Goal: Task Accomplishment & Management: Manage account settings

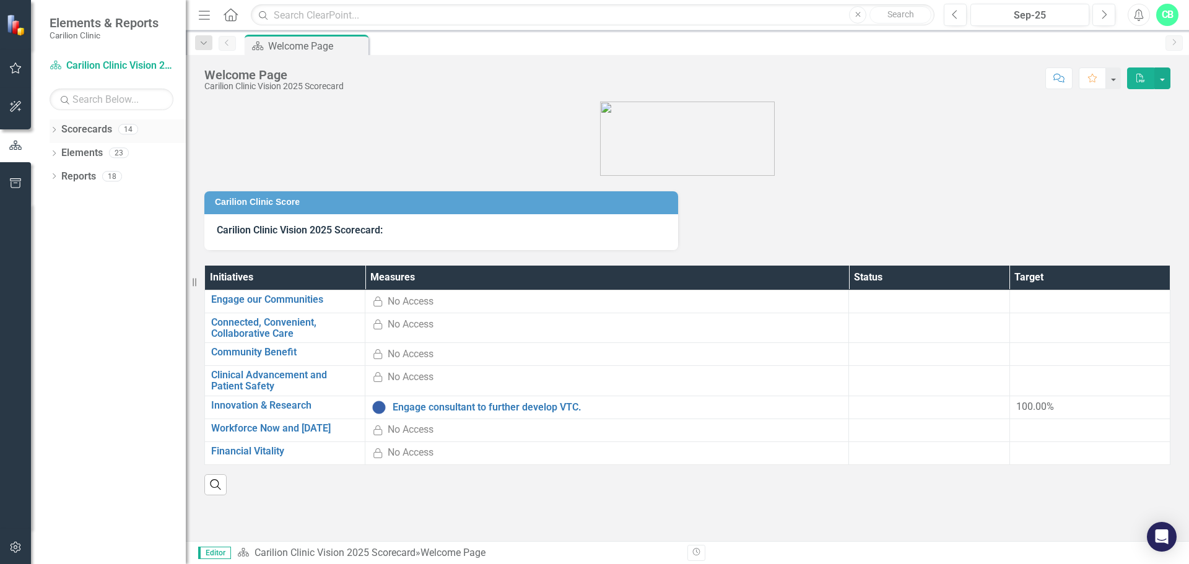
click at [54, 129] on icon "Dropdown" at bounding box center [54, 131] width 9 height 7
click at [59, 153] on icon "Dropdown" at bounding box center [60, 152] width 9 height 7
click at [84, 197] on link "Department of Medicine" at bounding box center [132, 200] width 105 height 14
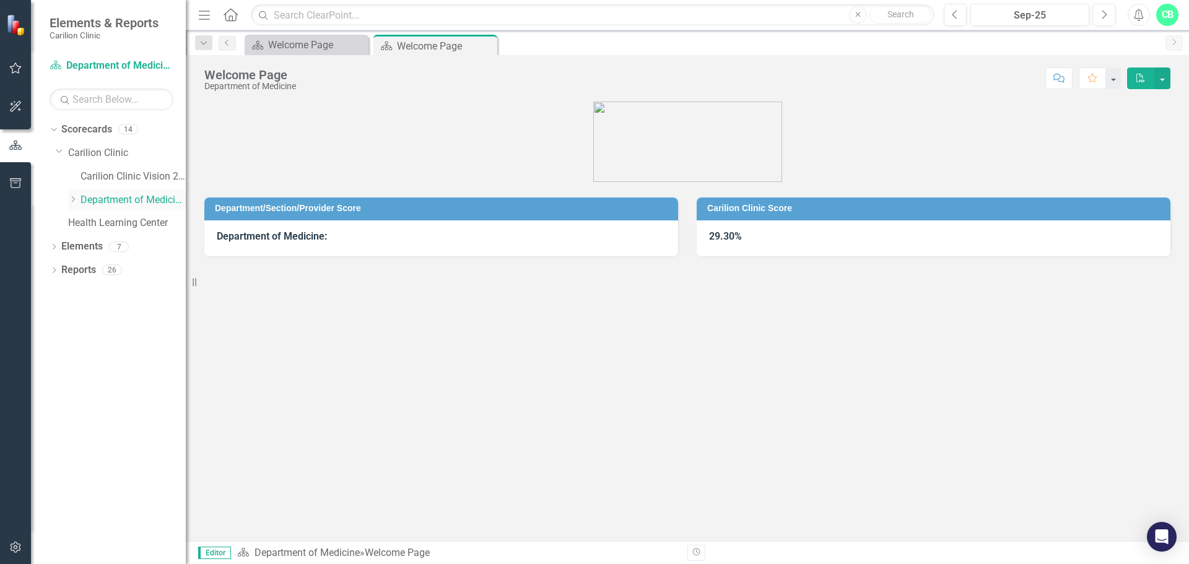
click at [75, 199] on icon "Dropdown" at bounding box center [72, 199] width 9 height 7
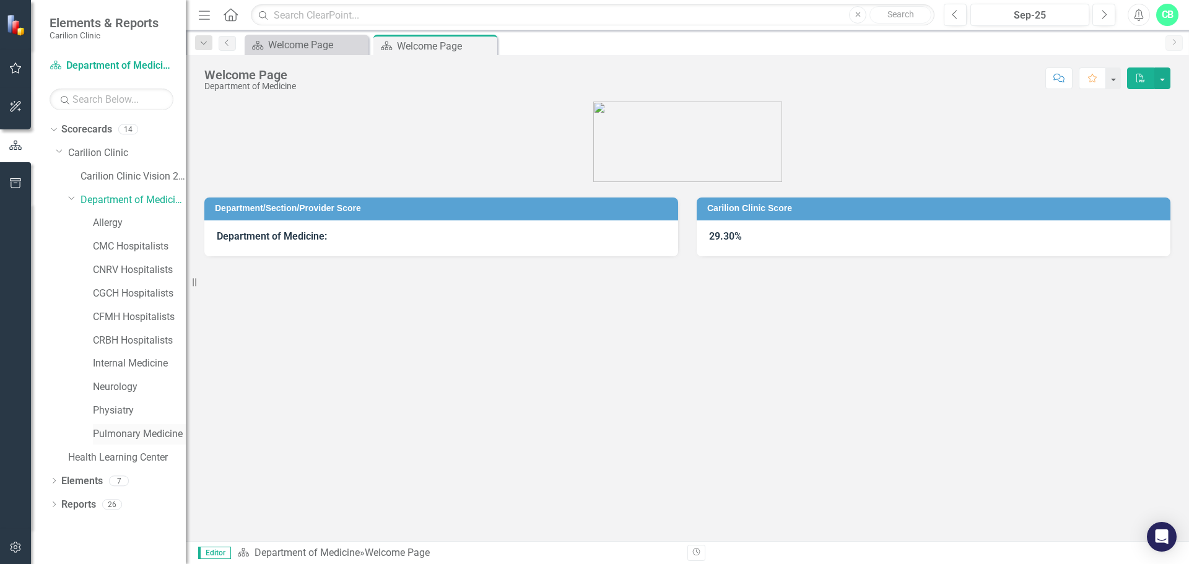
click at [130, 429] on link "Pulmonary Medicine" at bounding box center [139, 434] width 93 height 14
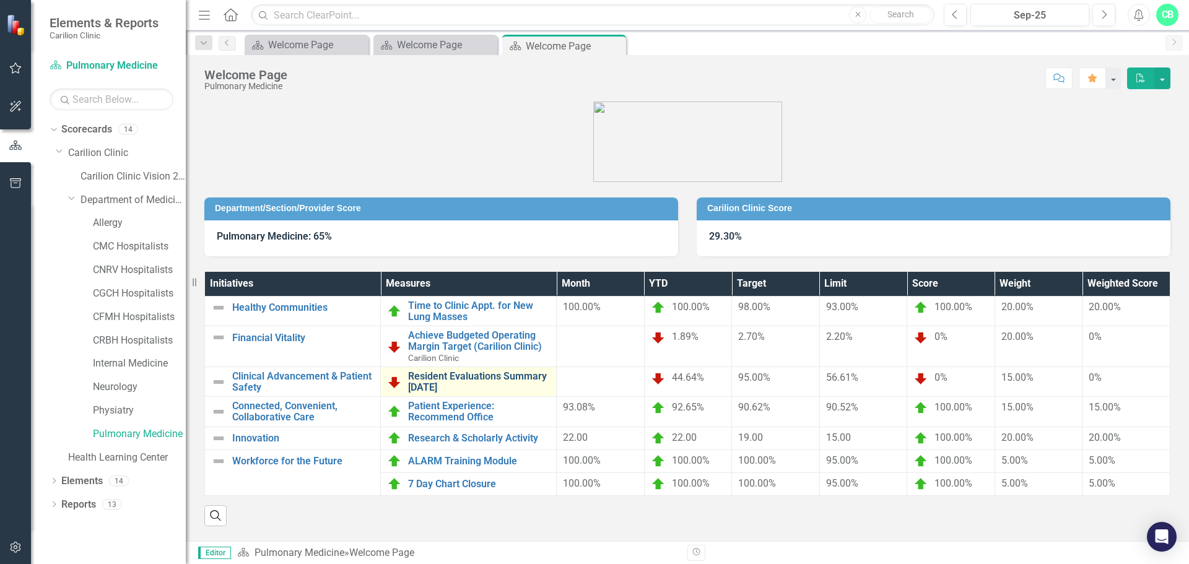
click at [442, 380] on link "Resident Evaluations Summary [DATE]" at bounding box center [479, 382] width 142 height 22
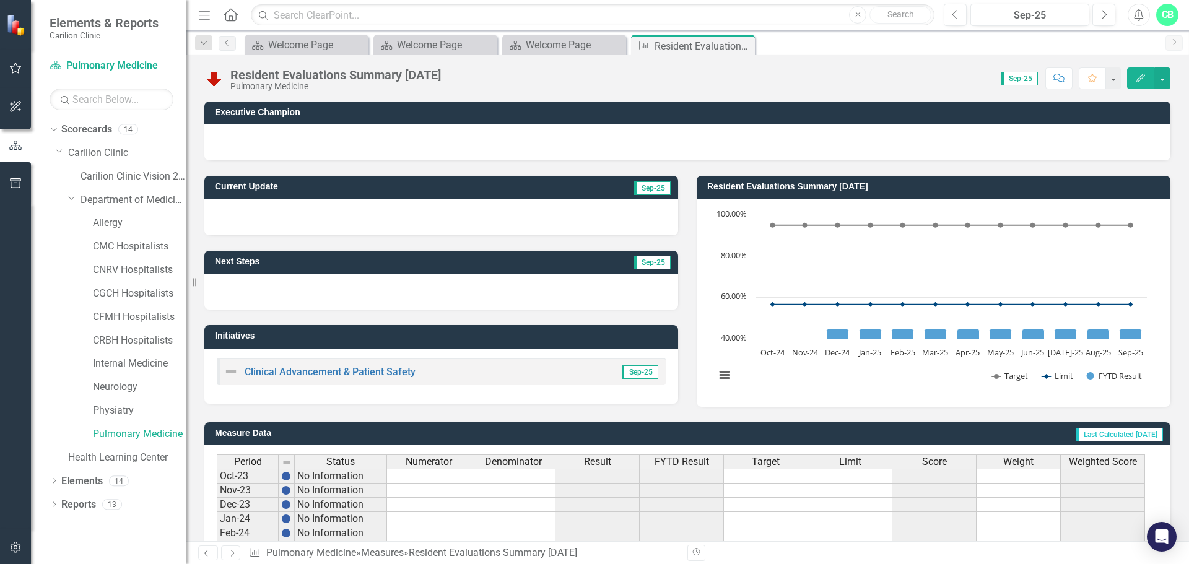
scroll to position [301, 0]
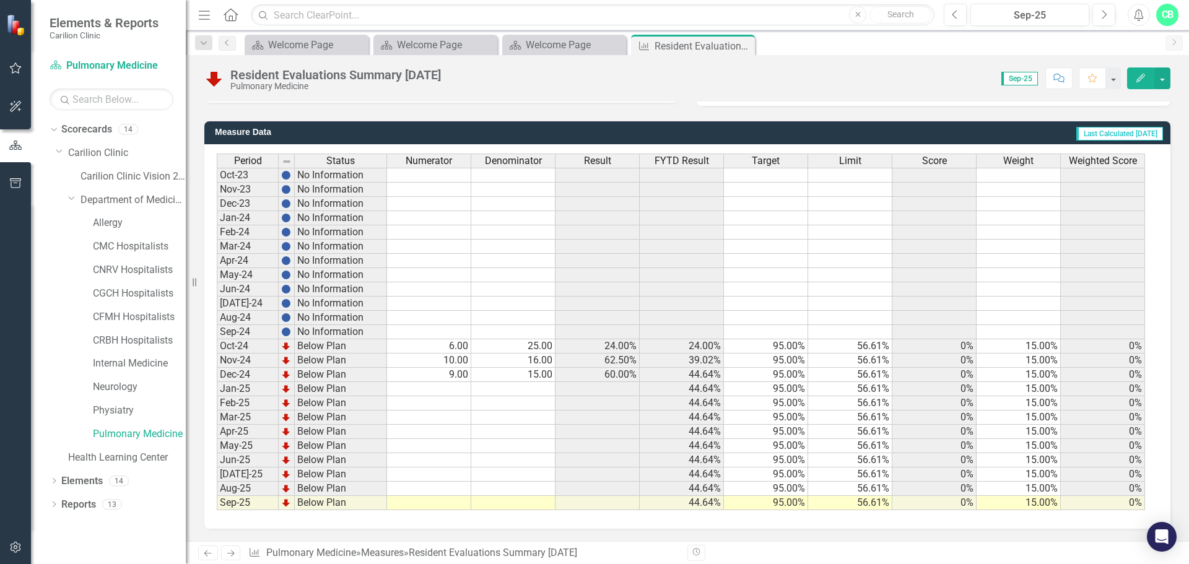
click at [539, 386] on td at bounding box center [513, 389] width 84 height 14
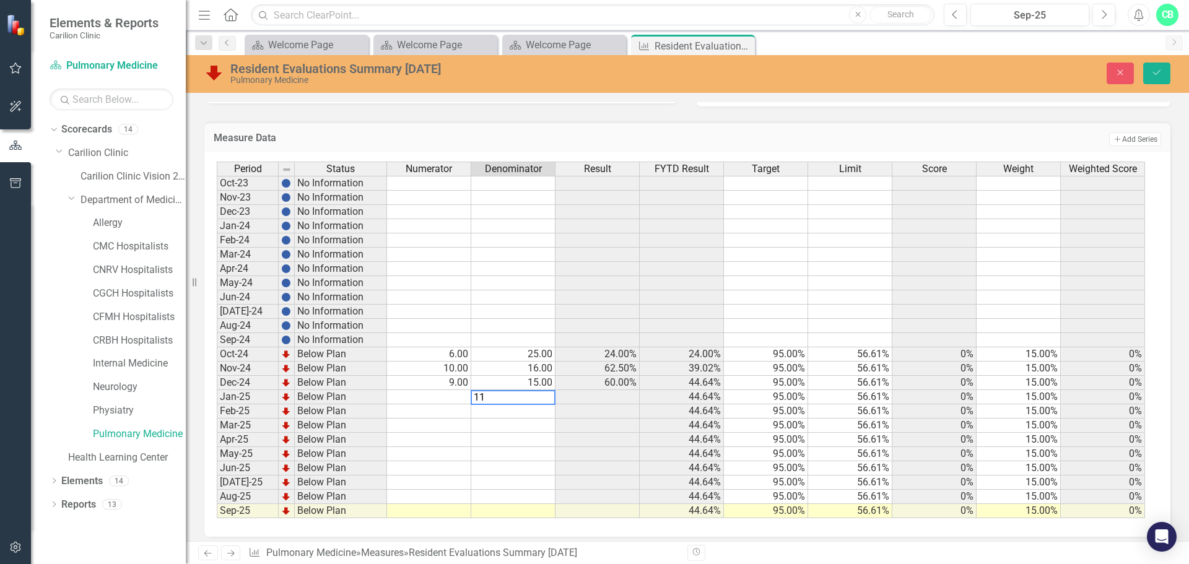
type textarea "11"
click at [456, 394] on td at bounding box center [429, 397] width 84 height 14
type textarea "5"
drag, startPoint x: 1157, startPoint y: 70, endPoint x: 1028, endPoint y: 145, distance: 149.8
click at [1157, 69] on icon "Save" at bounding box center [1156, 72] width 11 height 9
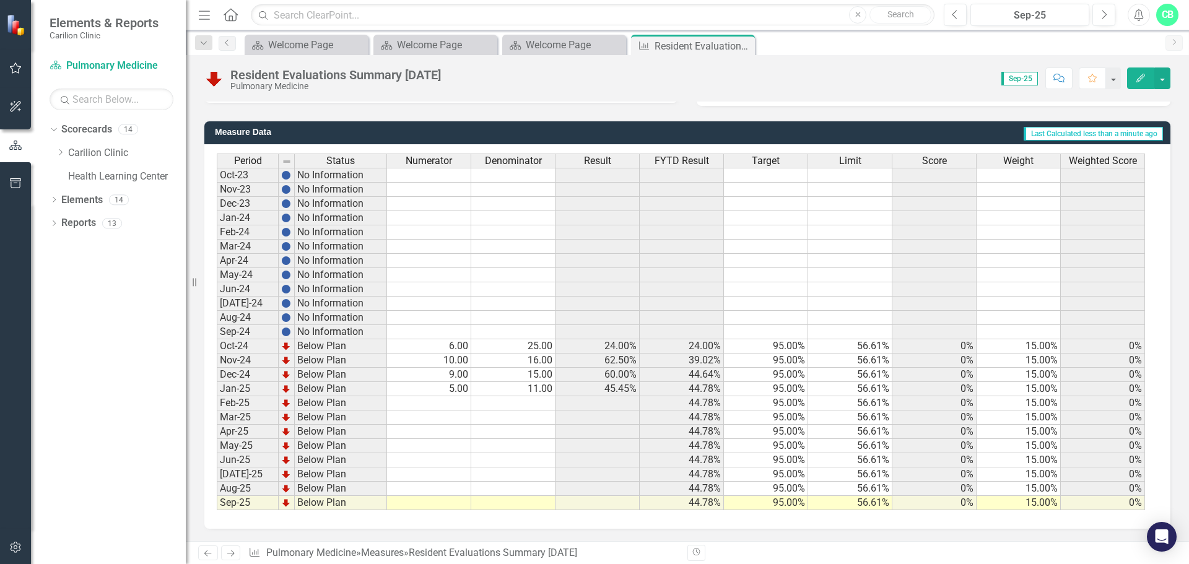
click at [444, 389] on td "5.00" at bounding box center [429, 389] width 84 height 14
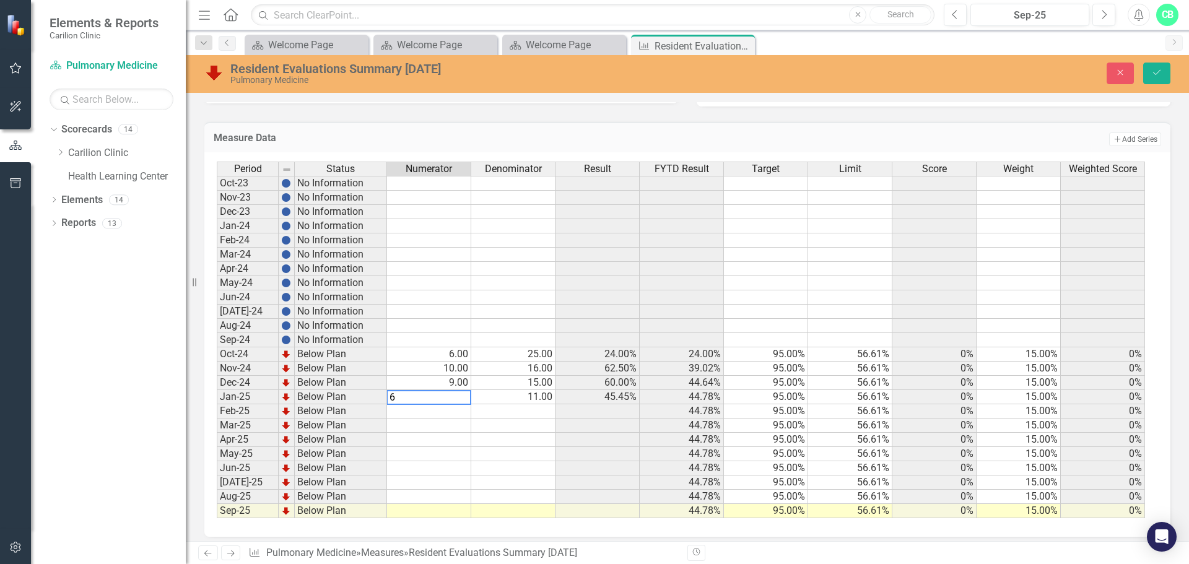
click at [217, 516] on div "Period Status Numerator Denominator Result FYTD Result Target Limit Score Weigh…" at bounding box center [217, 340] width 0 height 357
click at [468, 410] on td at bounding box center [429, 411] width 84 height 14
click at [536, 410] on td at bounding box center [513, 411] width 84 height 14
type textarea "13"
click at [454, 426] on td at bounding box center [429, 426] width 84 height 14
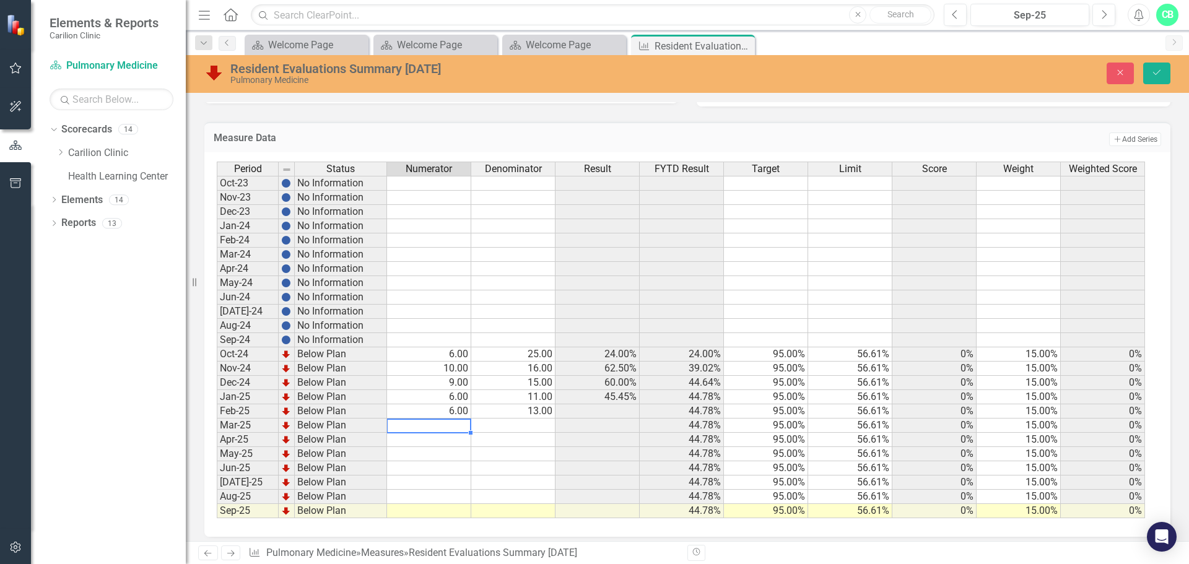
drag, startPoint x: 467, startPoint y: 432, endPoint x: 459, endPoint y: 427, distance: 10.0
click at [217, 431] on div "Period Status Numerator Denominator Result FYTD Result Target Limit Score Weigh…" at bounding box center [217, 340] width 0 height 357
click at [455, 423] on td at bounding box center [429, 426] width 84 height 14
click at [441, 423] on textarea "517" at bounding box center [428, 426] width 85 height 15
click at [541, 427] on td at bounding box center [513, 426] width 84 height 14
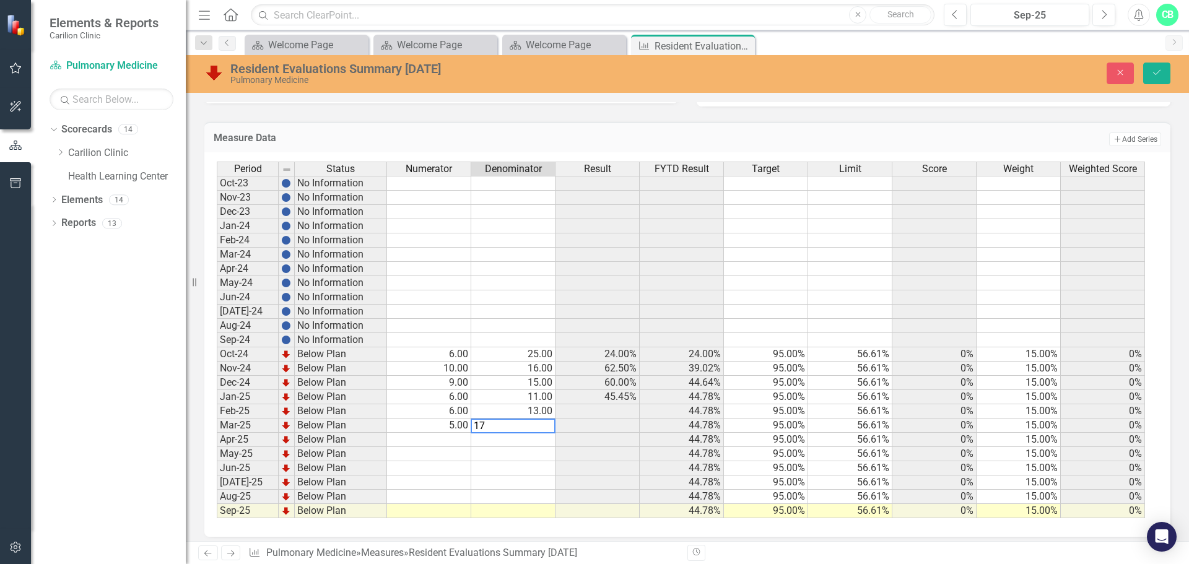
click at [448, 456] on td at bounding box center [429, 454] width 84 height 14
click at [456, 439] on td at bounding box center [429, 440] width 84 height 14
click at [534, 441] on td at bounding box center [513, 440] width 84 height 14
click at [512, 472] on td at bounding box center [513, 468] width 84 height 14
click at [446, 454] on td at bounding box center [429, 454] width 84 height 14
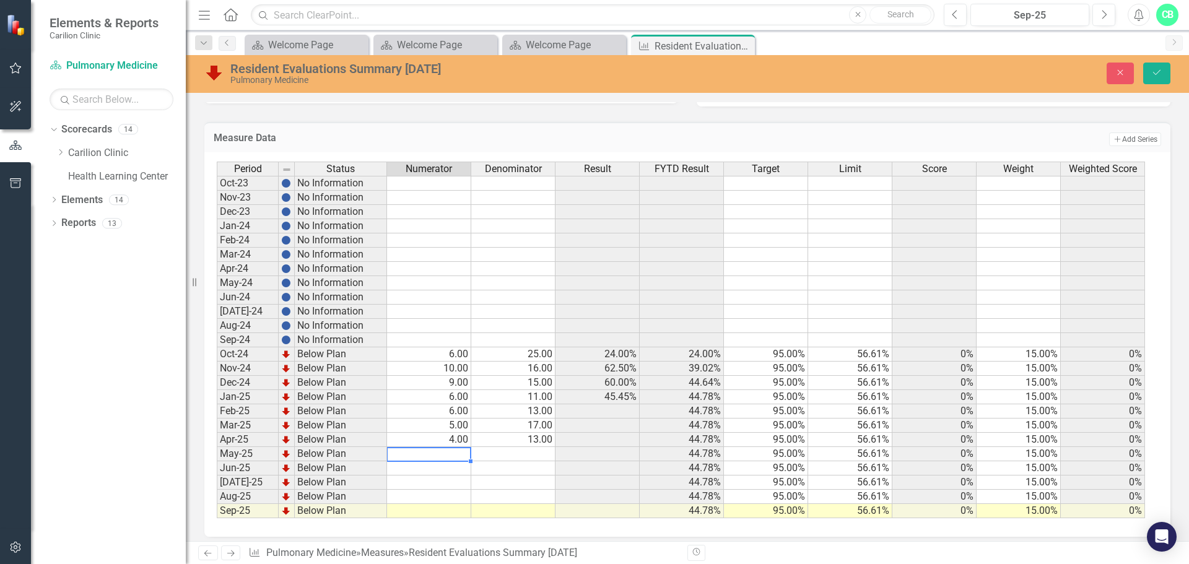
click at [444, 453] on td at bounding box center [429, 454] width 84 height 14
click at [450, 458] on td at bounding box center [429, 454] width 84 height 14
click at [540, 449] on td at bounding box center [513, 454] width 84 height 14
click at [449, 455] on td at bounding box center [429, 454] width 84 height 14
click at [518, 487] on td at bounding box center [513, 482] width 84 height 14
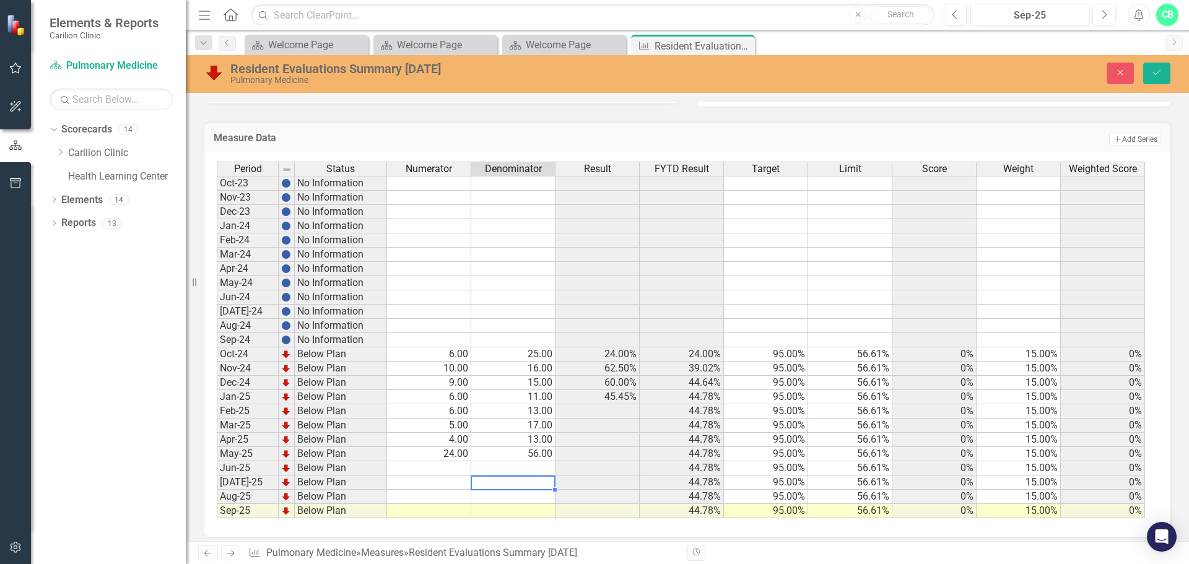
click at [217, 461] on div "Period Status Numerator Denominator Result FYTD Result Target Limit Score Weigh…" at bounding box center [217, 340] width 0 height 357
click at [544, 467] on td at bounding box center [513, 468] width 84 height 14
type textarea "14"
click at [574, 493] on td at bounding box center [597, 497] width 84 height 14
click at [1164, 67] on button "Save" at bounding box center [1156, 74] width 27 height 22
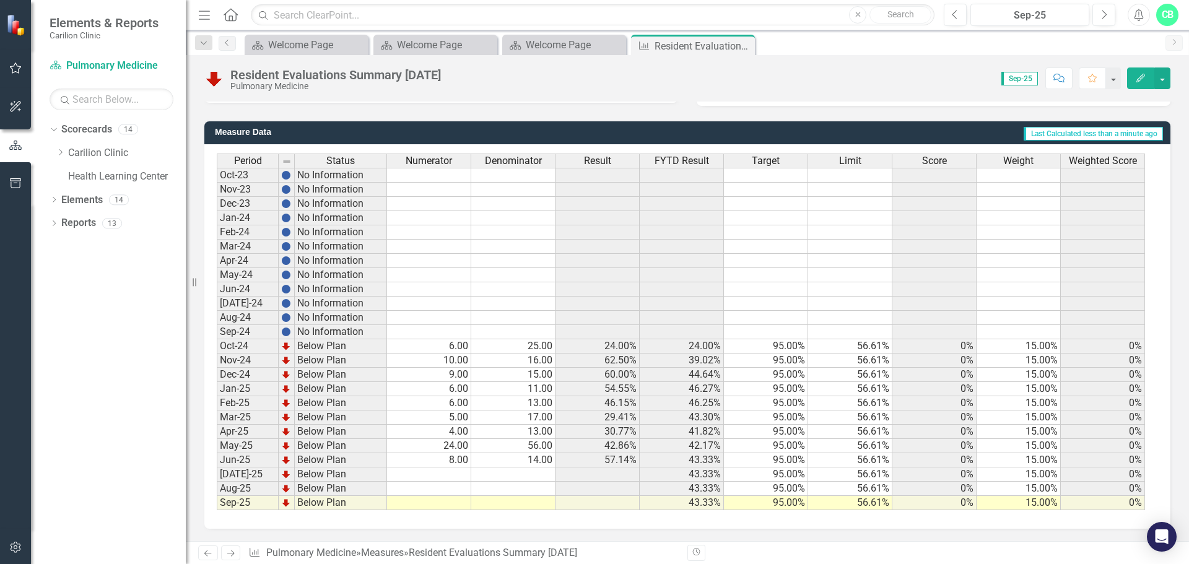
click at [463, 471] on td at bounding box center [429, 474] width 84 height 14
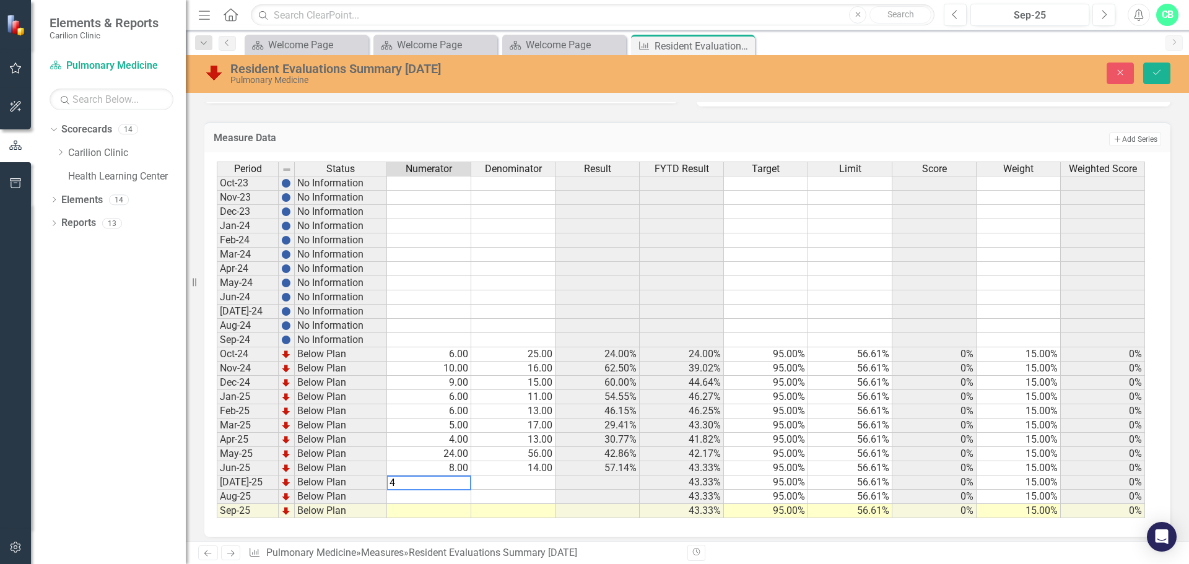
click at [530, 481] on td at bounding box center [513, 482] width 84 height 14
click at [509, 495] on td at bounding box center [513, 497] width 84 height 14
click at [454, 499] on td at bounding box center [429, 497] width 84 height 14
click at [614, 527] on div "Period Status Numerator Denominator Result FYTD Result Target Limit Score Weigh…" at bounding box center [687, 344] width 966 height 384
click at [549, 510] on td at bounding box center [513, 511] width 84 height 14
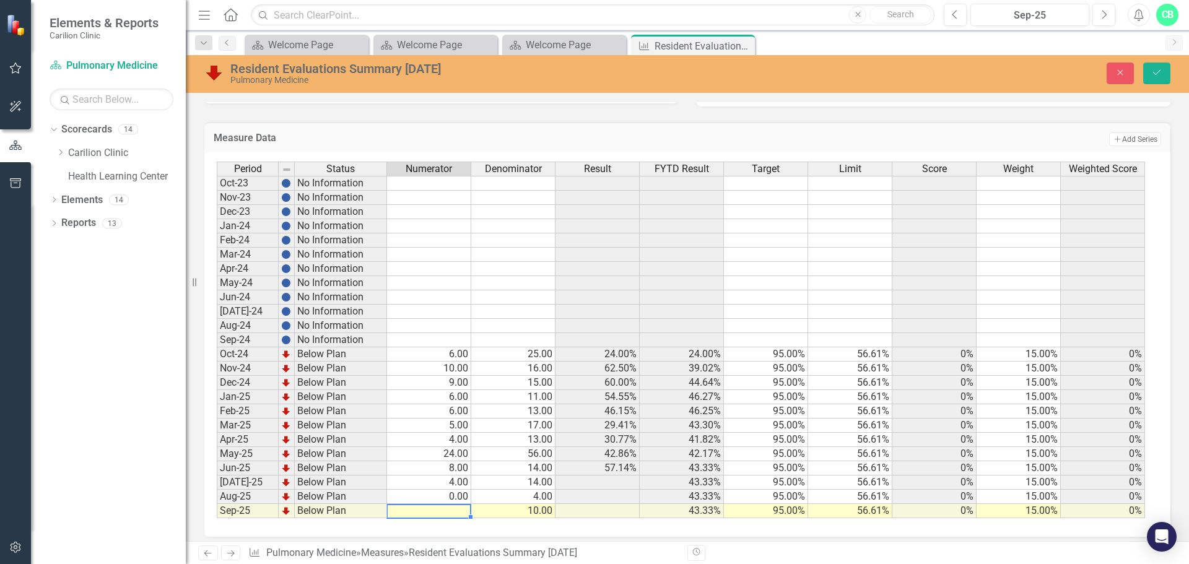
click at [460, 510] on td at bounding box center [429, 511] width 84 height 14
type textarea "3"
click at [1154, 74] on icon "submit" at bounding box center [1156, 72] width 7 height 5
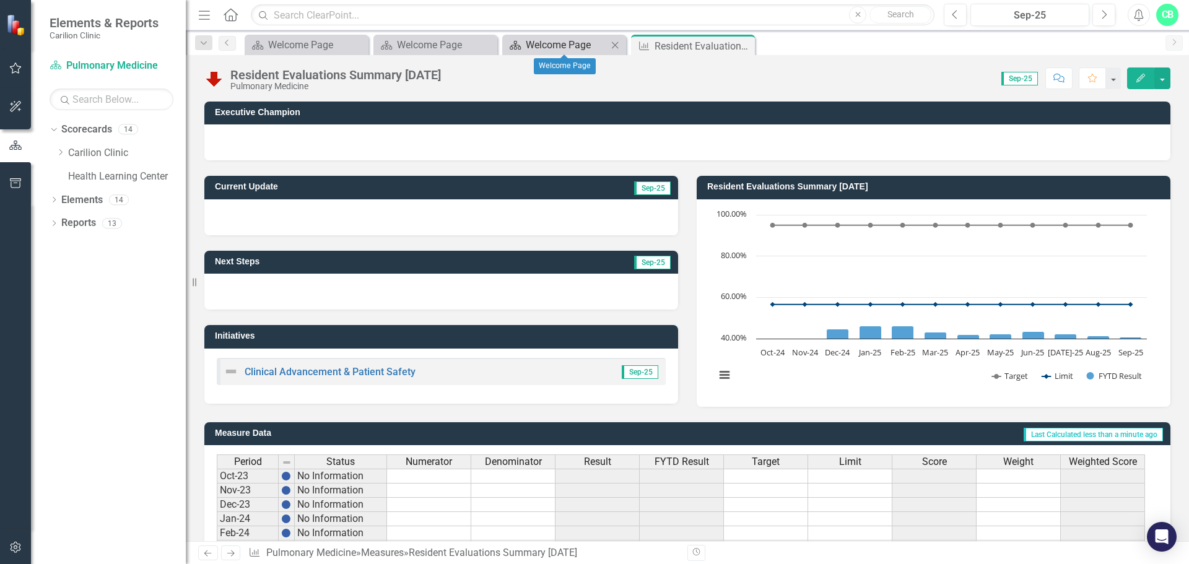
click at [598, 41] on div "Welcome Page" at bounding box center [567, 44] width 82 height 15
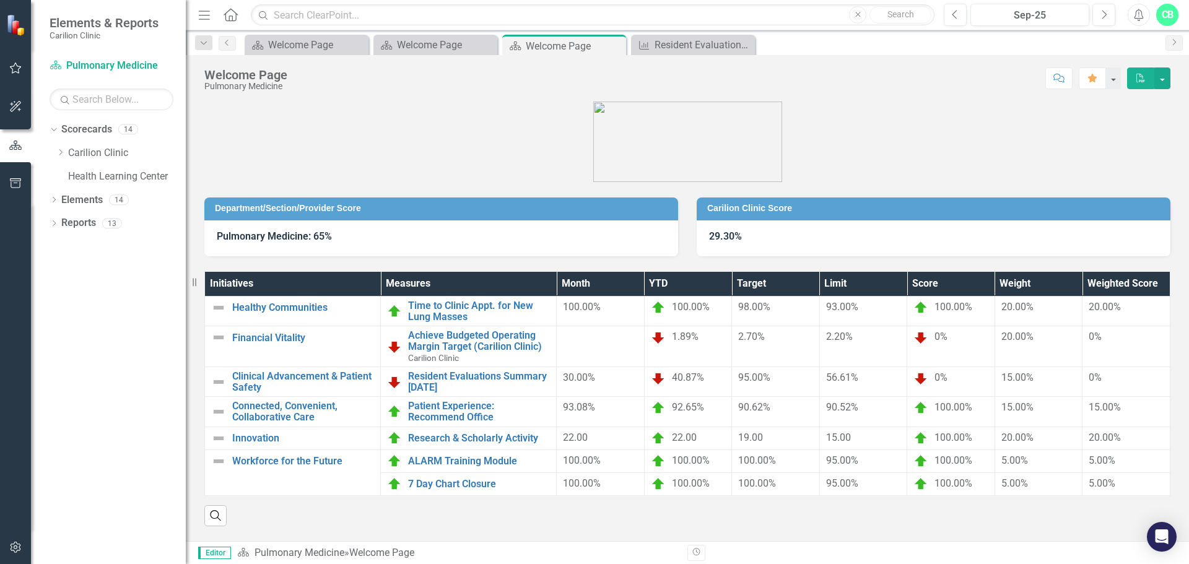
click at [1140, 76] on icon "PDF" at bounding box center [1140, 78] width 11 height 9
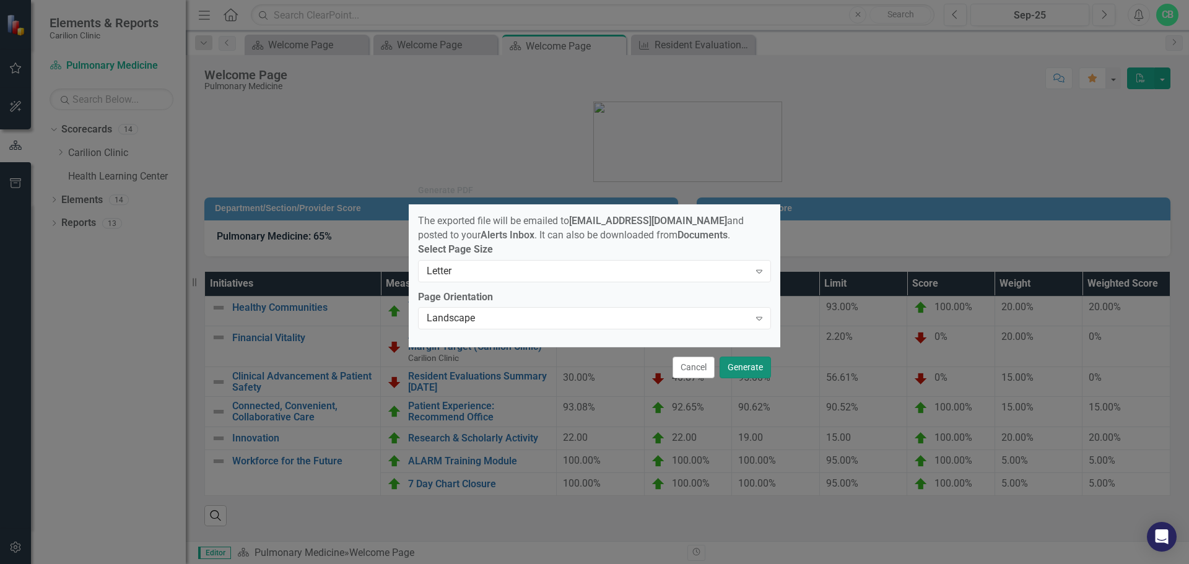
click at [748, 373] on button "Generate" at bounding box center [744, 368] width 51 height 22
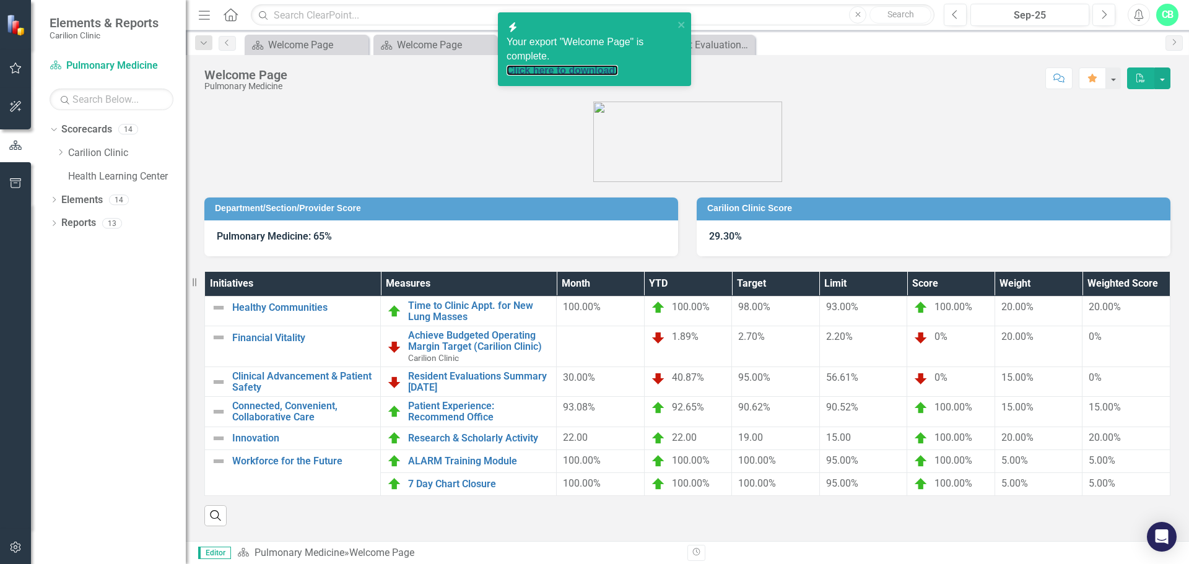
click at [578, 64] on div "Click here to download." at bounding box center [589, 71] width 167 height 14
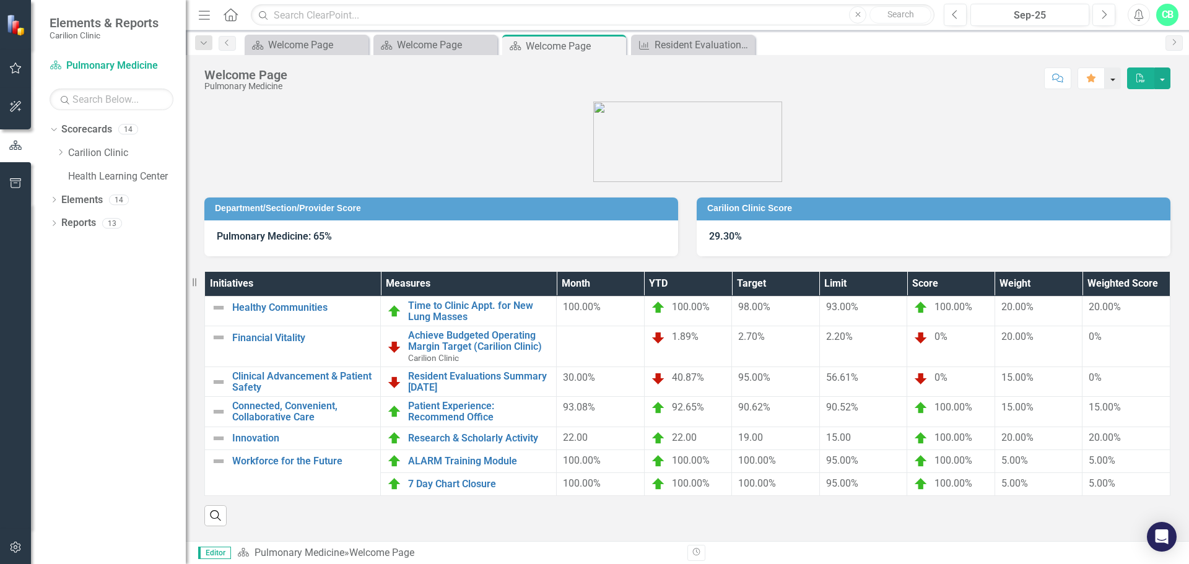
click at [1112, 79] on button "button" at bounding box center [1112, 78] width 16 height 22
click at [955, 111] on figure at bounding box center [687, 142] width 966 height 80
click at [1137, 17] on icon "Alerts" at bounding box center [1138, 15] width 13 height 12
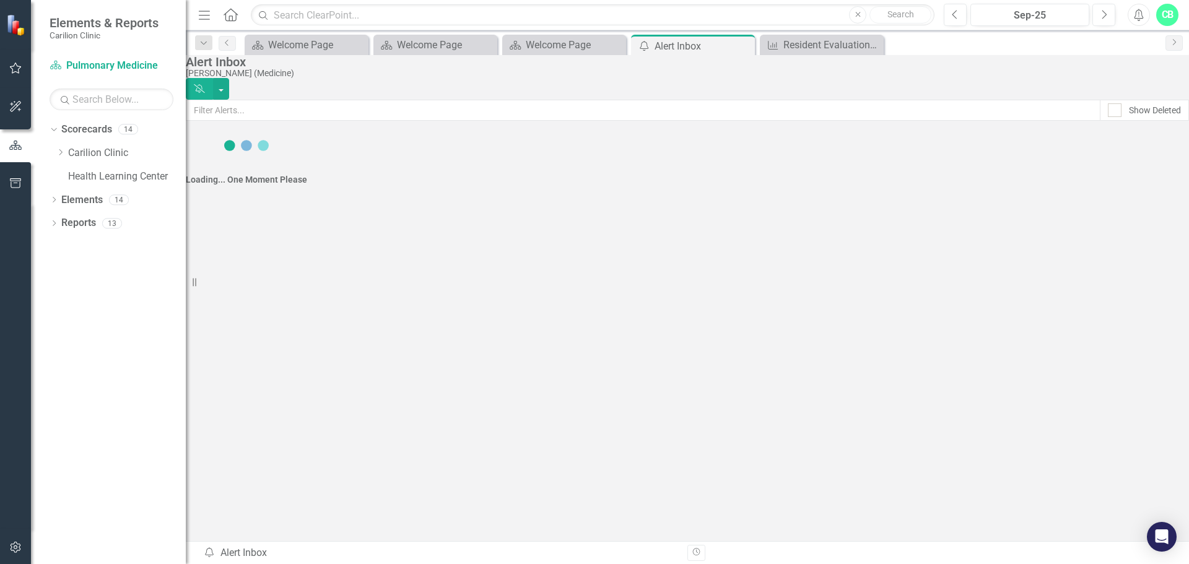
click at [1137, 17] on icon "Alerts" at bounding box center [1138, 15] width 13 height 12
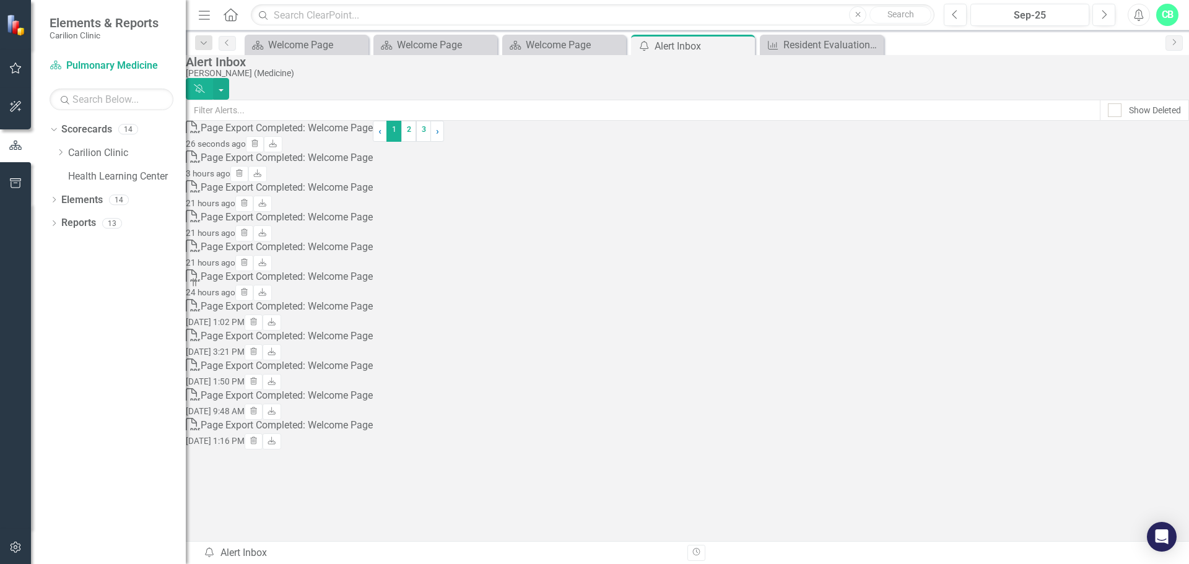
drag, startPoint x: 1109, startPoint y: 1, endPoint x: 940, endPoint y: 181, distance: 246.6
click at [373, 180] on div "PDF Page Export Completed: Welcome Page 3 hours ago Trash Download" at bounding box center [279, 165] width 187 height 30
click at [357, 136] on div "Page Export Completed: Welcome Page" at bounding box center [287, 128] width 172 height 14
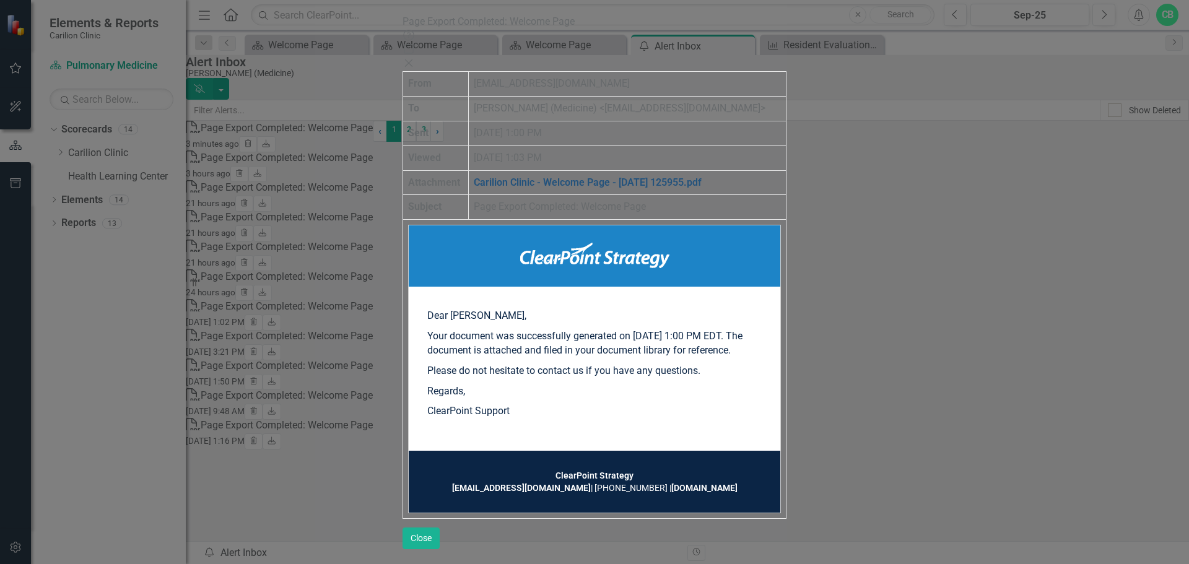
click at [555, 176] on link "Carilion Clinic - Welcome Page - [DATE] 125955.pdf" at bounding box center [588, 182] width 228 height 12
